Goal: Communication & Community: Answer question/provide support

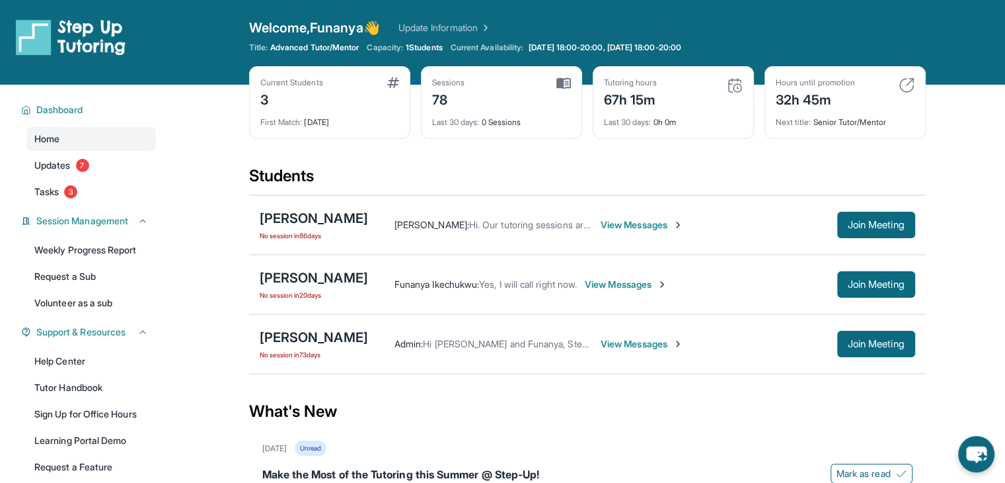
click at [632, 288] on span "View Messages" at bounding box center [626, 284] width 83 height 13
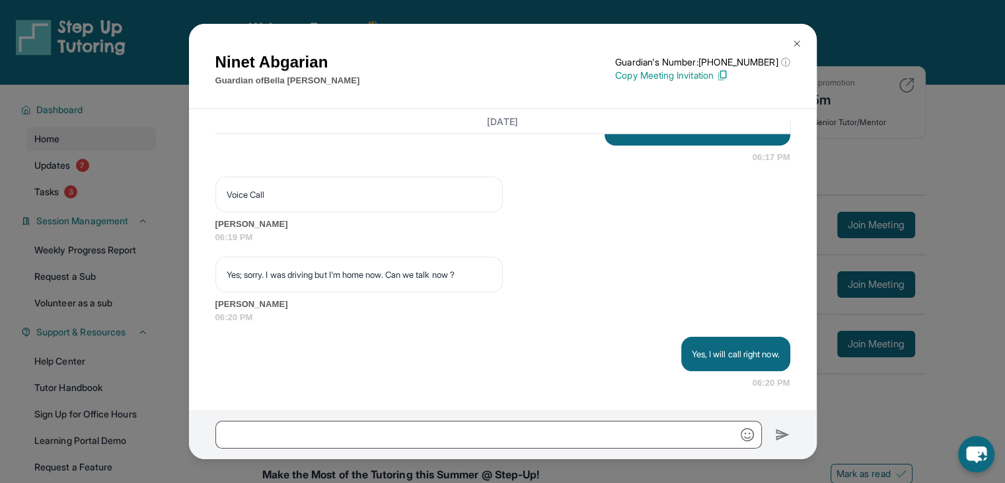
scroll to position [2625, 0]
click at [795, 40] on img at bounding box center [797, 43] width 11 height 11
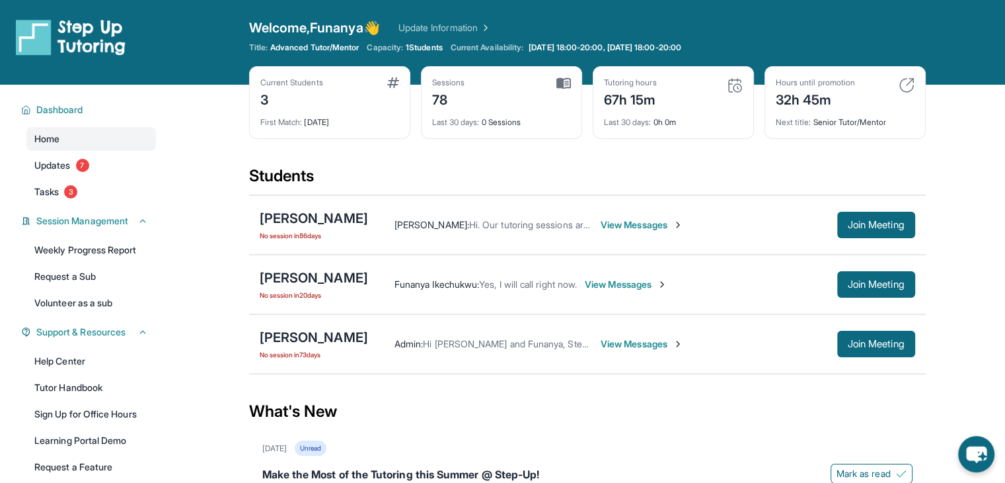
click at [905, 87] on img at bounding box center [907, 85] width 16 height 16
click at [69, 199] on link "Tasks 3" at bounding box center [91, 192] width 130 height 24
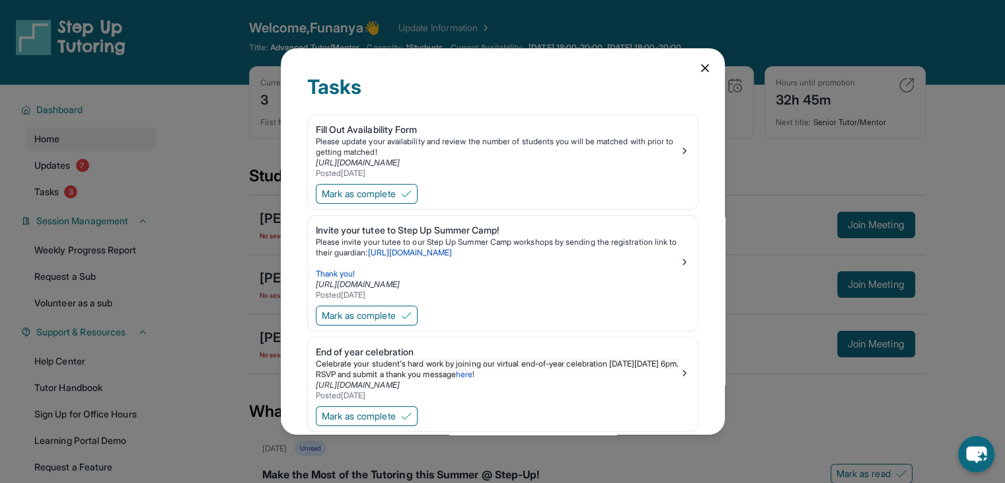
drag, startPoint x: 728, startPoint y: 221, endPoint x: 723, endPoint y: 252, distance: 30.9
click at [723, 252] on div "Tasks Fill Out Availability Form Please update your availability and review the…" at bounding box center [502, 241] width 1005 height 483
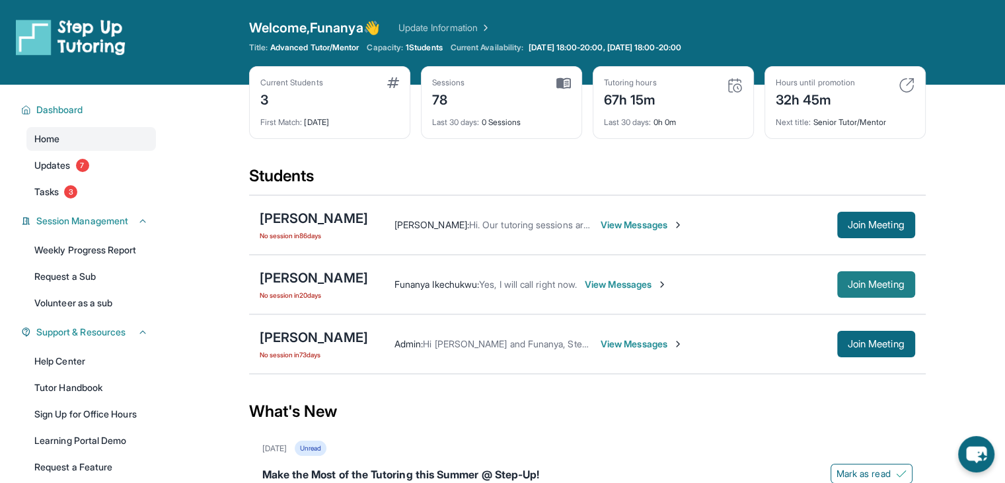
click at [862, 282] on span "Join Meeting" at bounding box center [876, 284] width 57 height 8
click at [309, 279] on div "[PERSON_NAME]" at bounding box center [314, 277] width 108 height 19
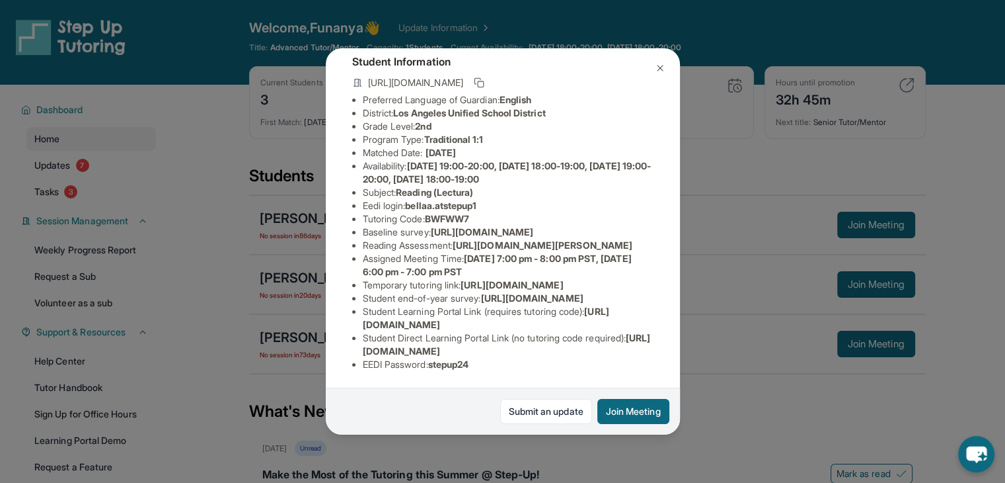
scroll to position [28, 0]
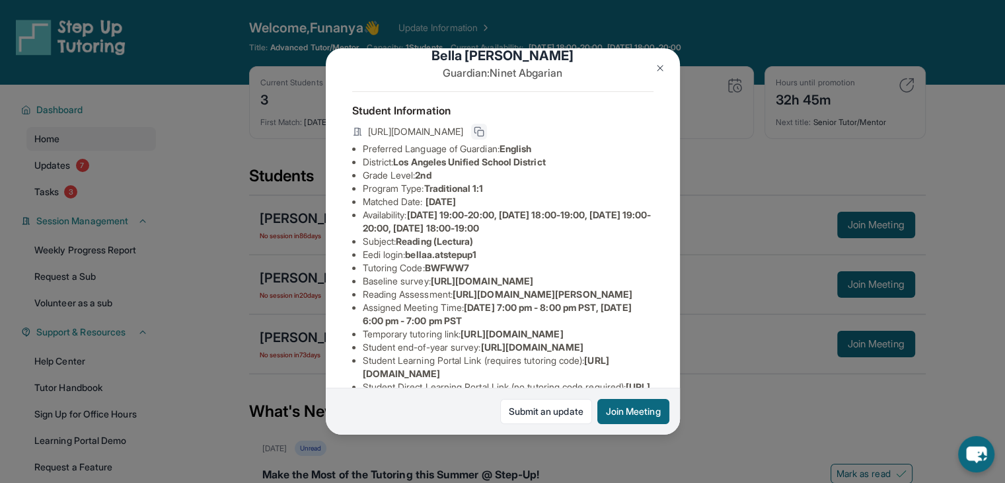
click at [485, 134] on icon at bounding box center [479, 131] width 11 height 11
drag, startPoint x: 680, startPoint y: 251, endPoint x: 688, endPoint y: 289, distance: 39.2
click at [688, 289] on div "[PERSON_NAME] Guardian: [PERSON_NAME] Student Information [URL][DOMAIN_NAME] Pr…" at bounding box center [502, 241] width 1005 height 483
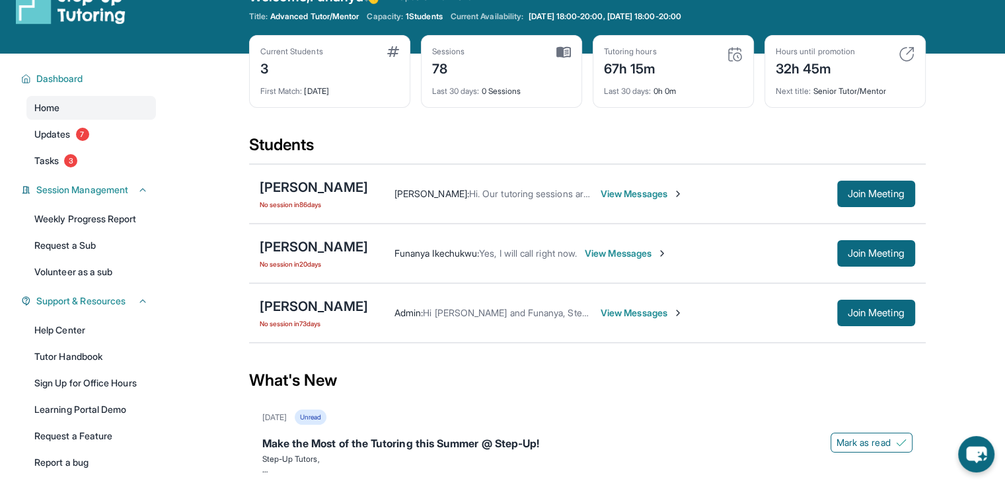
scroll to position [29, 0]
